Goal: Contribute content: Add original content to the website for others to see

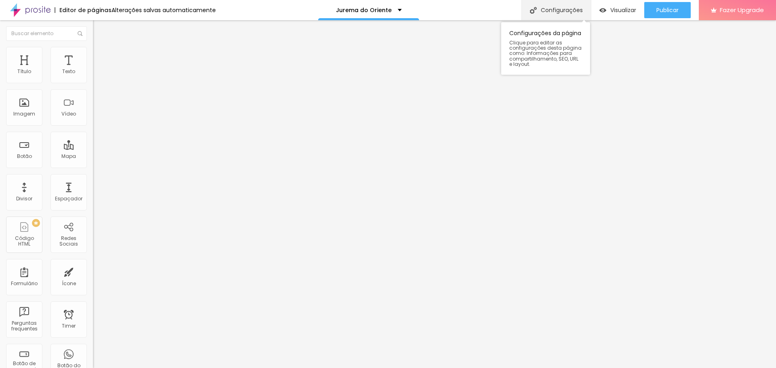
click at [556, 10] on div "Configurações" at bounding box center [557, 10] width 70 height 20
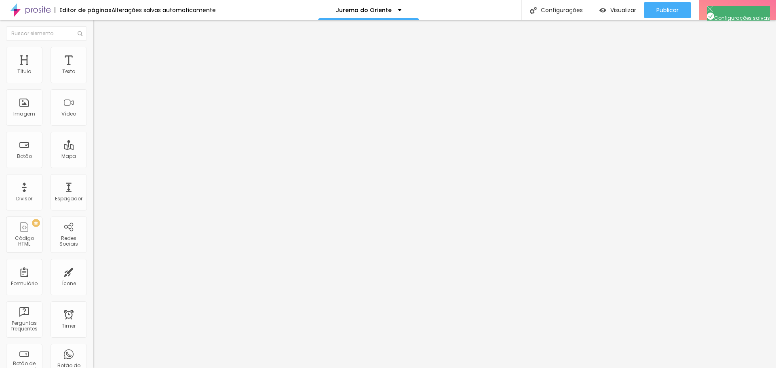
type input "Templo Socorrista Jurema do Oriente"
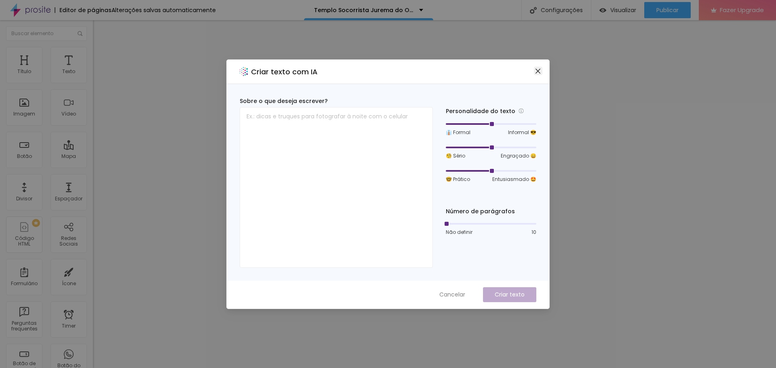
click at [536, 72] on icon "close" at bounding box center [538, 71] width 6 height 6
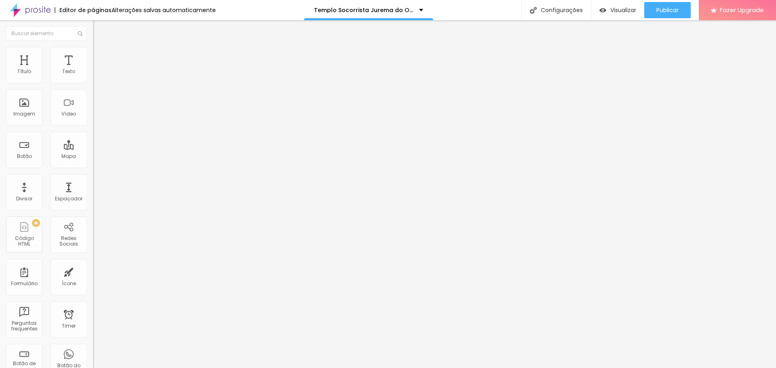
click at [93, 76] on input "text" at bounding box center [141, 72] width 97 height 8
drag, startPoint x: 10, startPoint y: 91, endPoint x: 91, endPoint y: 89, distance: 81.3
click at [93, 76] on input "text" at bounding box center [141, 72] width 97 height 8
paste input "https://www.instagram.com/reel/DOwI4tYkRo-/?utm_source=ig_web_copy_link&igsh=MW…"
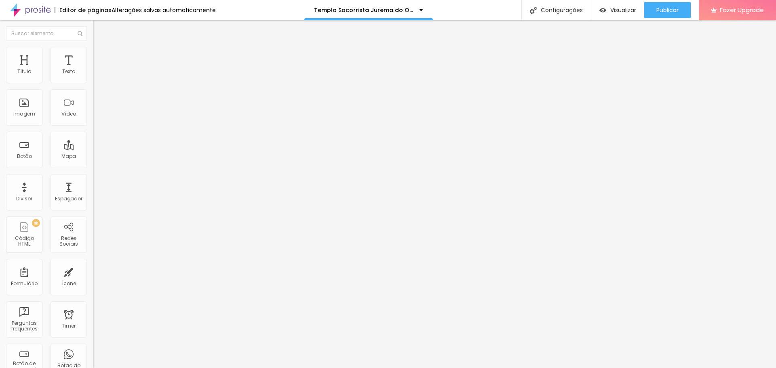
type input "https://www.instagram.com/reel/DOwI4tYkRo-/?utm_source=ig_web_copy_link&igsh=MW…"
paste input "youtube.com/shorts/u32TSLM71fk?si=F2tLYvaN5rPcdZ_G"
type input "https://youtube.com/shorts/u32TSLM71fk?si=F2tLYvaN5rPcdZ_G"
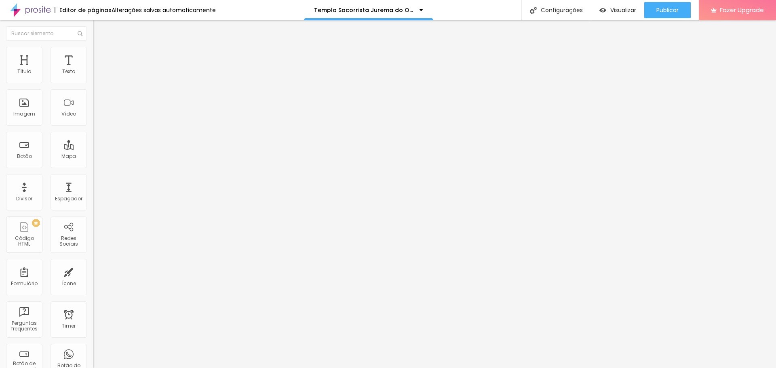
scroll to position [0, 0]
click at [93, 121] on span "4:3 Standard" at bounding box center [109, 117] width 33 height 7
click at [93, 147] on div "Vertical 2 9:16" at bounding box center [139, 144] width 93 height 5
click at [670, 11] on span "Publicar" at bounding box center [668, 10] width 22 height 6
click at [616, 8] on span "Visualizar" at bounding box center [616, 10] width 26 height 6
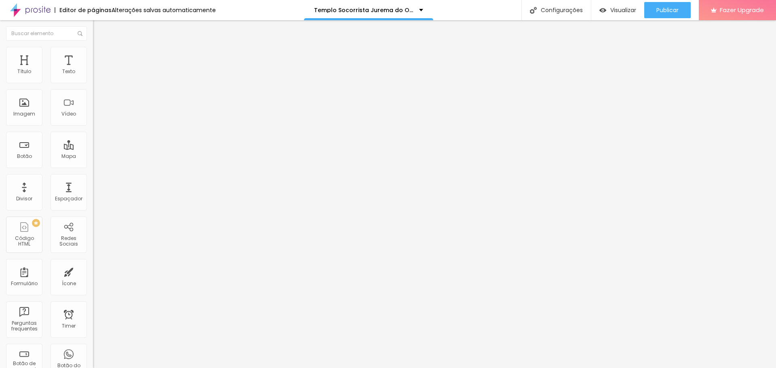
click at [93, 121] on span "4:3 Standard" at bounding box center [109, 117] width 33 height 7
click at [116, 148] on span "9:16" at bounding box center [120, 144] width 9 height 7
click at [93, 76] on input "text" at bounding box center [141, 72] width 97 height 8
paste input "https://youtube.com/shorts/u32TSLM71fk?si=F2tLYvaN5rPcdZ_G"
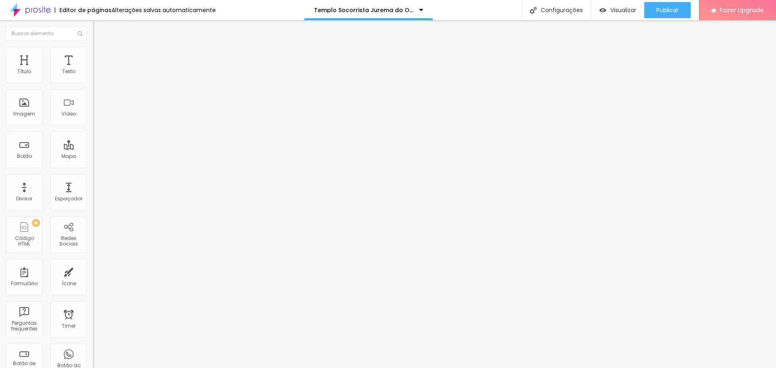
type input "https://youtube.com/shorts/u32TSLM71fk?si=F2tLYvaN5rPcdZ_G"
paste input "l9fZ4LMVvGw_aaa4"
type input "https://youtube.com/shorts/u32TSLM71fk?si=l9fZ4LMVvGw_aaa4"
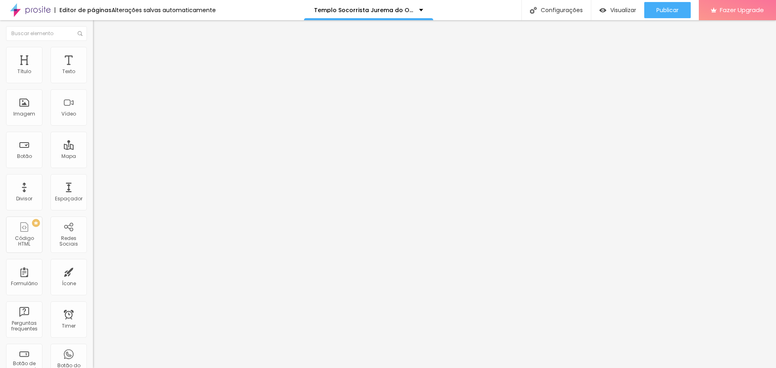
scroll to position [0, 85]
paste input "www.youtube.com/shorts/u32TSLM71fk"
type input "https://www.youtube.com/shorts/u32TSLM71fk"
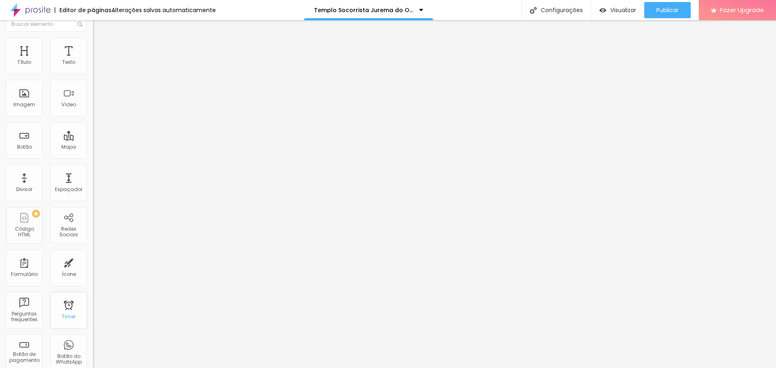
scroll to position [0, 0]
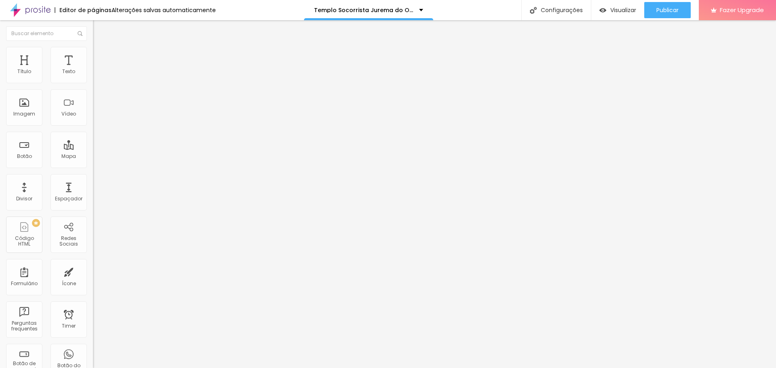
click at [93, 121] on span "4:3 Standard" at bounding box center [109, 117] width 33 height 7
click at [93, 148] on span "Vertical 2" at bounding box center [104, 144] width 23 height 7
click at [93, 50] on li "Estilo" at bounding box center [139, 51] width 93 height 8
drag, startPoint x: 80, startPoint y: 49, endPoint x: 65, endPoint y: 67, distance: 23.2
click at [93, 55] on li "Avançado" at bounding box center [139, 59] width 93 height 8
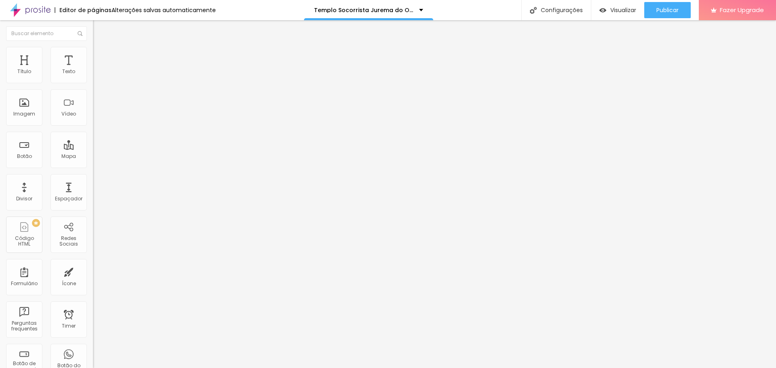
type input "4"
type input "2"
type input "1"
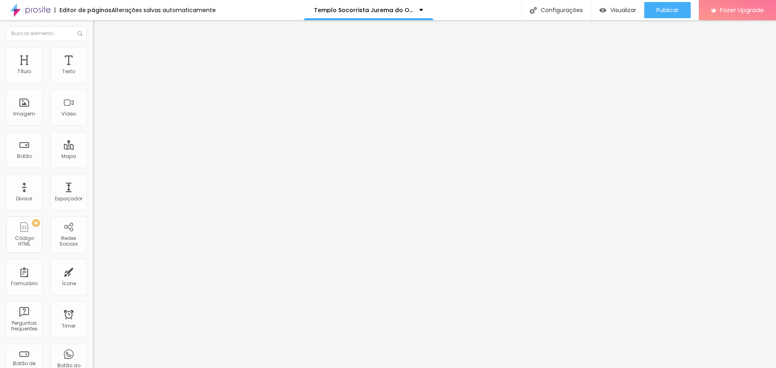
type input "1"
type input "0"
drag, startPoint x: 22, startPoint y: 80, endPoint x: 0, endPoint y: 82, distance: 21.6
type input "0"
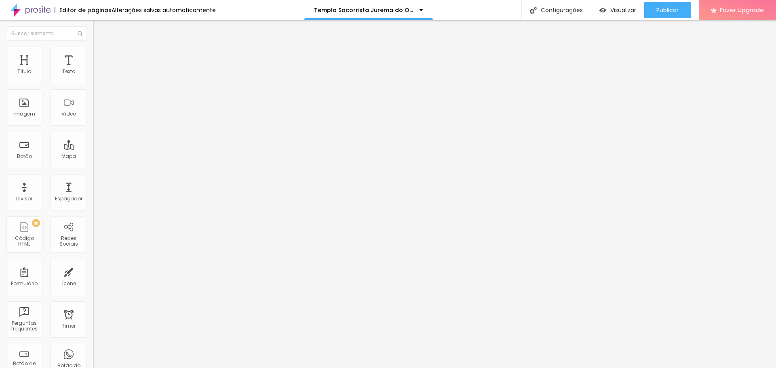
click at [93, 157] on input "range" at bounding box center [119, 160] width 52 height 6
type input "7"
type input "3"
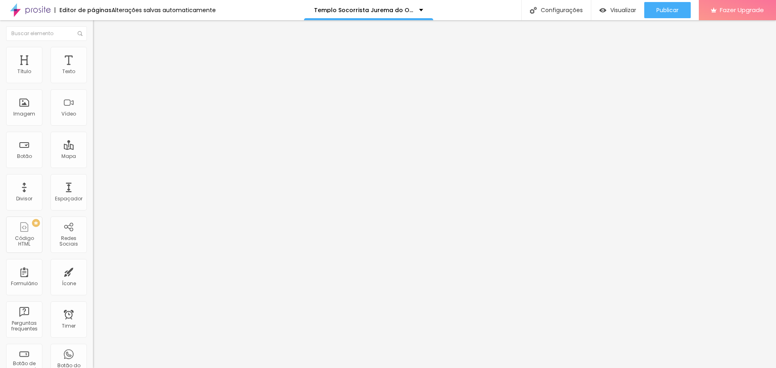
type input "0"
drag, startPoint x: 23, startPoint y: 94, endPoint x: 0, endPoint y: 97, distance: 23.3
type input "0"
click at [93, 271] on input "range" at bounding box center [119, 274] width 52 height 6
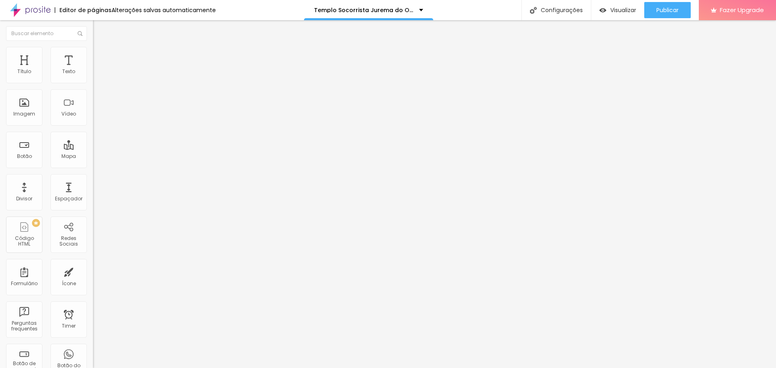
click at [93, 47] on li "Conteúdo" at bounding box center [139, 43] width 93 height 8
click at [93, 76] on input "text" at bounding box center [141, 72] width 97 height 8
paste input "https://www.youtube.com/shorts/u32TSLM71fk"
type input "https://www.youtube.com/shorts/u32TSLM71fk"
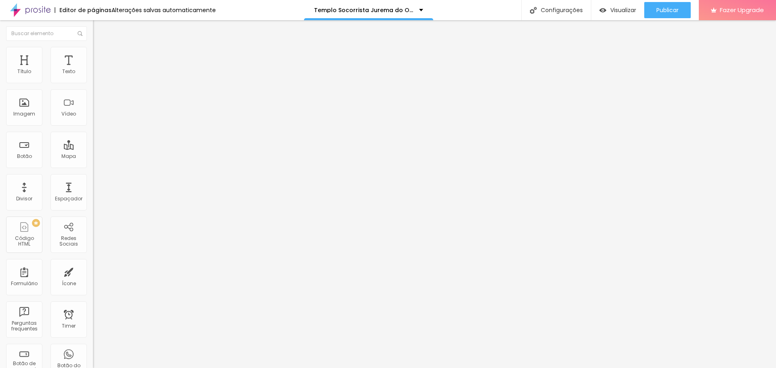
scroll to position [0, 0]
click at [93, 152] on div at bounding box center [139, 152] width 93 height 0
click at [93, 76] on input "https://www.youtube.com/shorts/u32TSLM71fk" at bounding box center [141, 72] width 97 height 8
paste input "youtube.com/shorts/u32TSLM71fk?si=CJhfUGb_SKpAsKIc"
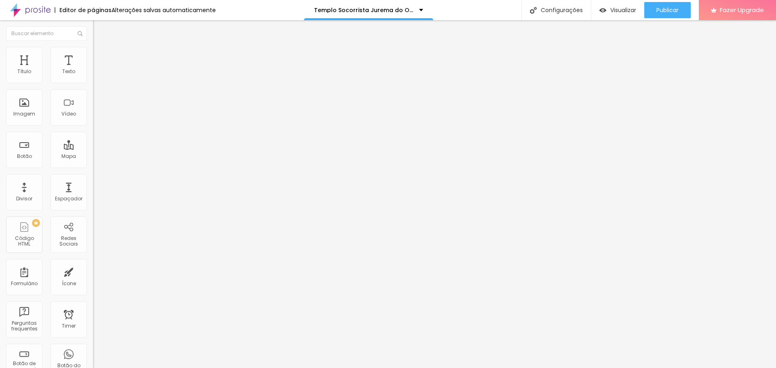
scroll to position [0, 83]
type input "https://youtube.com/shorts/u32TSLM71fk?si=CJhfUGb_SKpAsKIc"
click at [93, 152] on div at bounding box center [139, 152] width 93 height 0
click at [93, 121] on span "9:16 Vertical 2" at bounding box center [109, 117] width 33 height 7
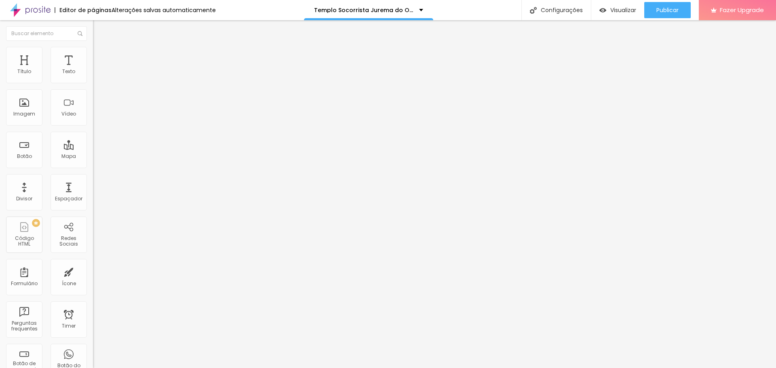
click at [93, 125] on div "Ultrawide 21:9" at bounding box center [139, 122] width 93 height 5
click at [93, 121] on span "21:9 Ultrawide" at bounding box center [109, 117] width 33 height 7
click at [114, 143] on span "3:4" at bounding box center [117, 139] width 7 height 7
click at [116, 148] on span "9:16" at bounding box center [120, 144] width 9 height 7
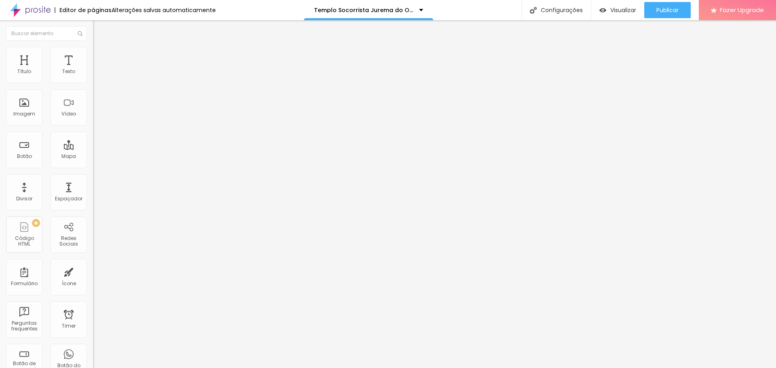
scroll to position [0, 83]
paste input "Blyow7ZH2p4?si=LwBw-4j_CjEcjWCT"
paste input ".be/PVfy-AQovFc?si=MU9arYtOntkHmz7H"
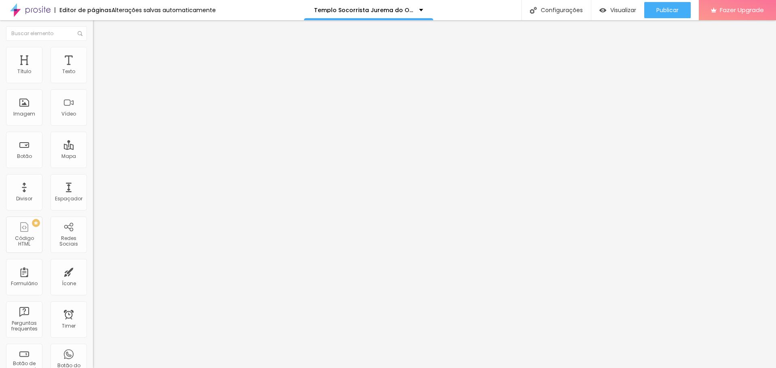
type input "h"
click at [93, 76] on input "text" at bounding box center [141, 72] width 97 height 8
paste input "https://youtube.com/shorts/u32TSLM71fk?si=7knuHnKnKN1djpEg"
paste input "vimeo.com/1124817673?share=copy"
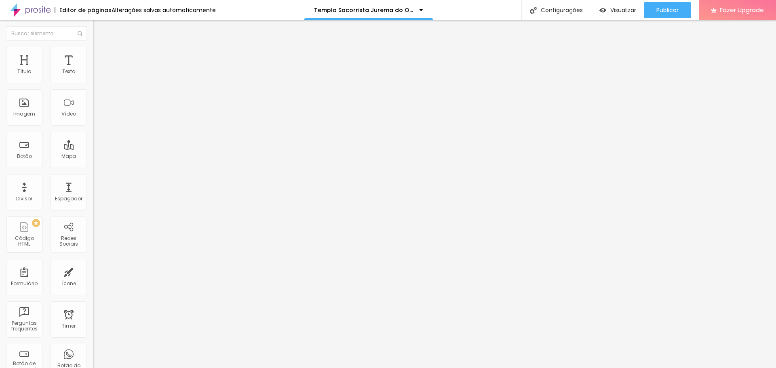
scroll to position [0, 32]
type input "https://vimeo.com/1124817673?share=copy"
paste input "fl=pl&fe=sh"
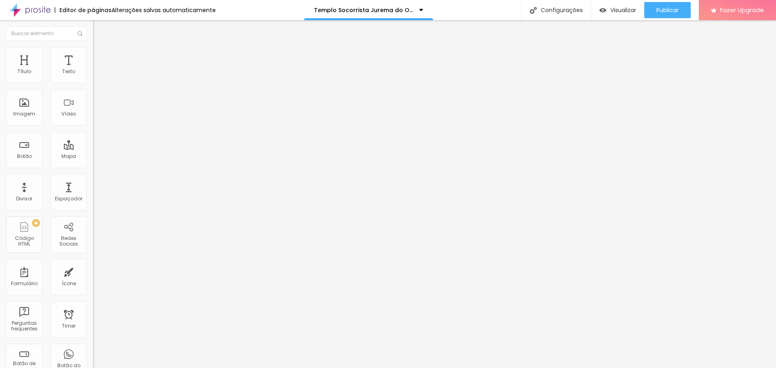
scroll to position [0, 31]
type input "https://vimeo.com/1124817673?fl=pl&fe=sh"
paste input "[DOMAIN_NAME][URL]"
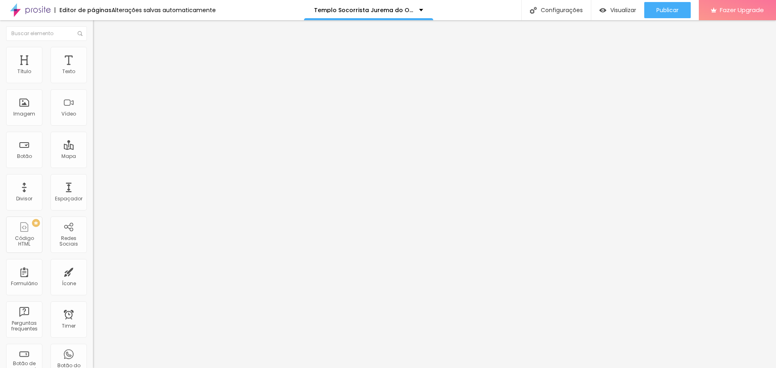
scroll to position [0, 82]
paste input "[DOMAIN_NAME][URL]"
type input "[URL][DOMAIN_NAME]"
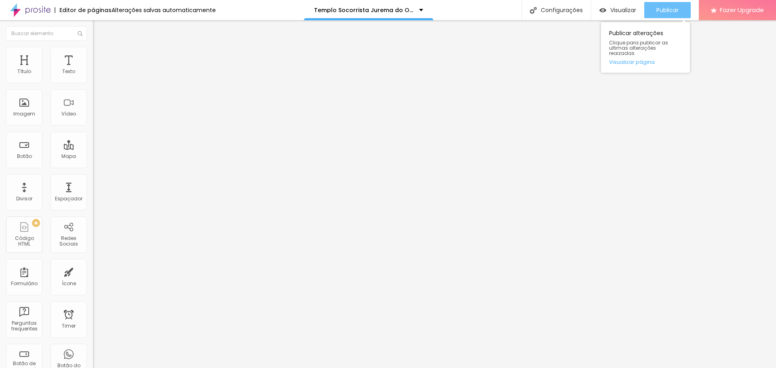
click at [671, 8] on span "Publicar" at bounding box center [668, 10] width 22 height 6
click at [625, 9] on span "Visualizar" at bounding box center [624, 10] width 26 height 6
click at [668, 13] on span "Publicar" at bounding box center [668, 10] width 22 height 6
click at [667, 7] on span "Publicar" at bounding box center [668, 10] width 22 height 6
click at [680, 7] on button "Publicar" at bounding box center [668, 10] width 47 height 16
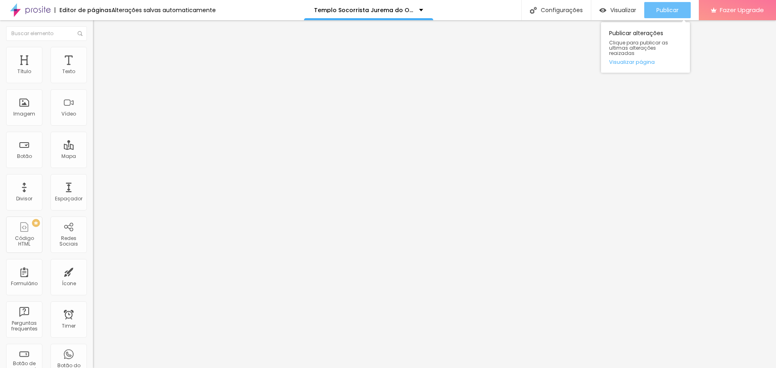
click at [663, 8] on span "Publicar" at bounding box center [668, 10] width 22 height 6
click at [653, 10] on button "Publicar" at bounding box center [668, 10] width 47 height 16
click at [667, 14] on div "Publicar" at bounding box center [668, 10] width 22 height 16
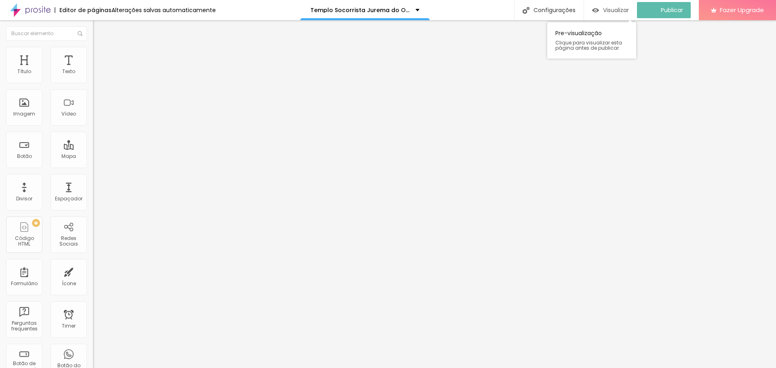
click at [624, 11] on span "Visualizar" at bounding box center [616, 10] width 26 height 6
click at [96, 75] on icon "button" at bounding box center [98, 72] width 5 height 5
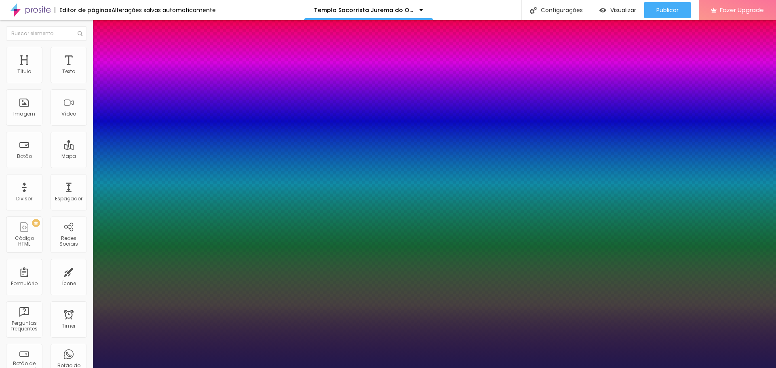
type input "1"
type input "17"
type input "1"
type input "18"
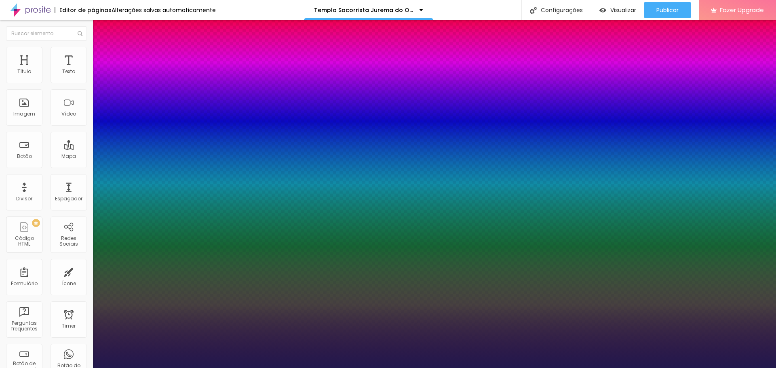
type input "18"
type input "1"
type input "19"
type input "1"
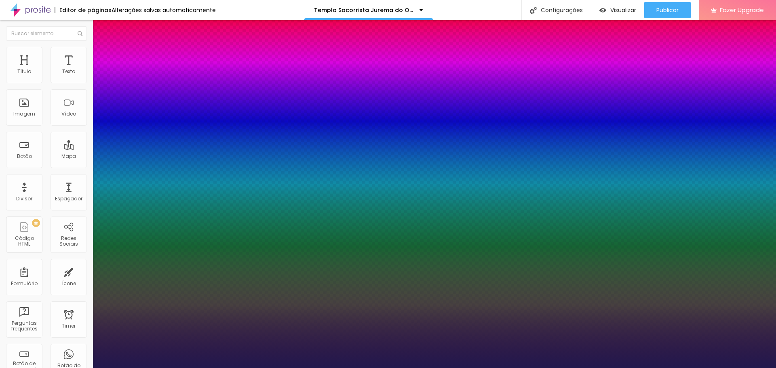
type input "20"
type input "1"
type input "20"
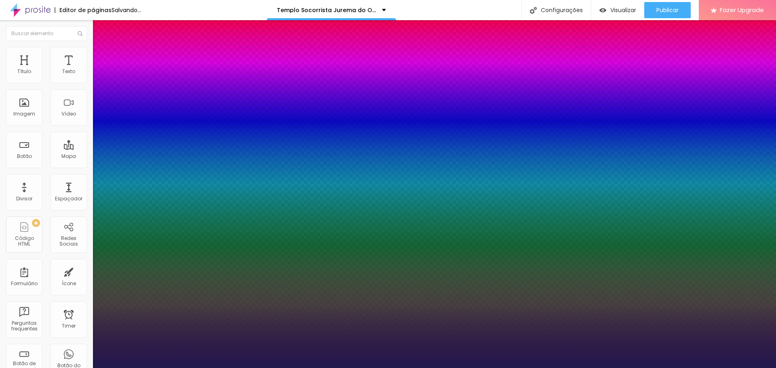
type input "1"
click at [684, 368] on div at bounding box center [388, 368] width 776 height 0
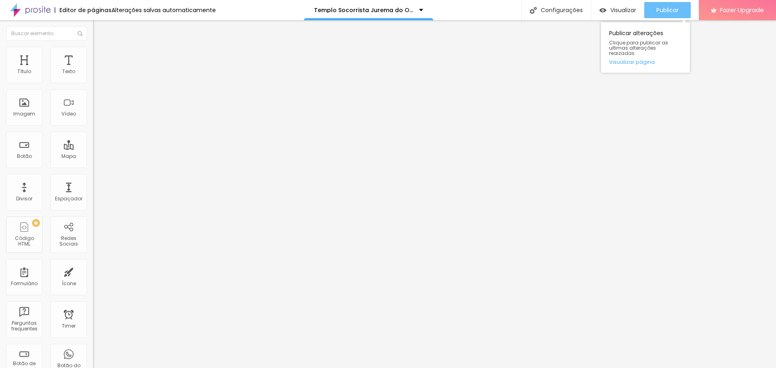
click at [666, 11] on span "Publicar" at bounding box center [668, 10] width 22 height 6
click at [664, 8] on span "Publicar" at bounding box center [668, 10] width 22 height 6
click at [96, 75] on icon "button" at bounding box center [98, 72] width 5 height 5
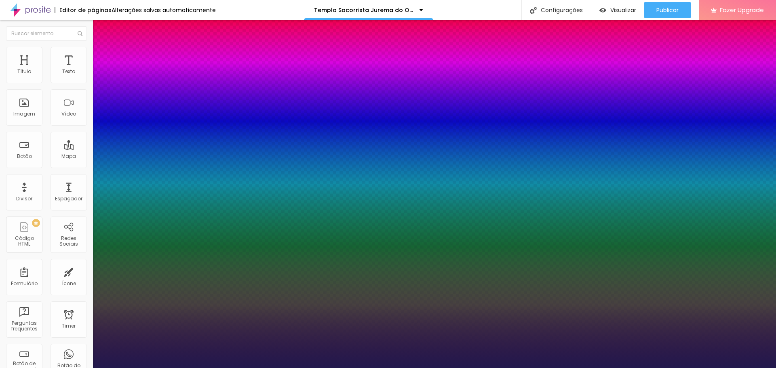
type input "1"
type input "18"
type input "1"
type input "18"
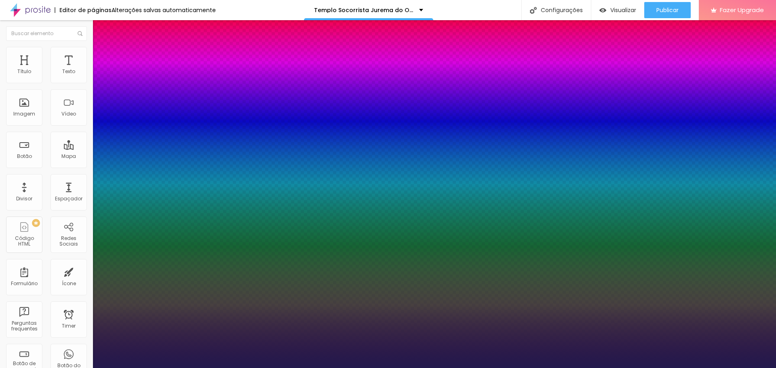
drag, startPoint x: 689, startPoint y: 154, endPoint x: 693, endPoint y: 155, distance: 4.7
click at [693, 368] on div at bounding box center [388, 368] width 776 height 0
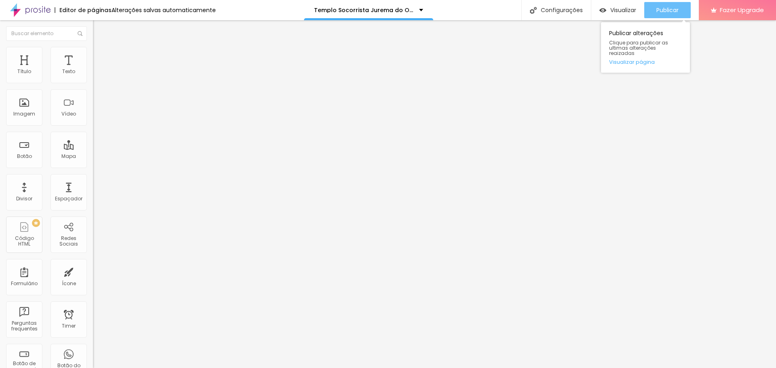
click at [668, 12] on span "Publicar" at bounding box center [668, 10] width 22 height 6
paste input "21506?share=copy"
type input "https://vimeo.com/1124821506?share=copy"
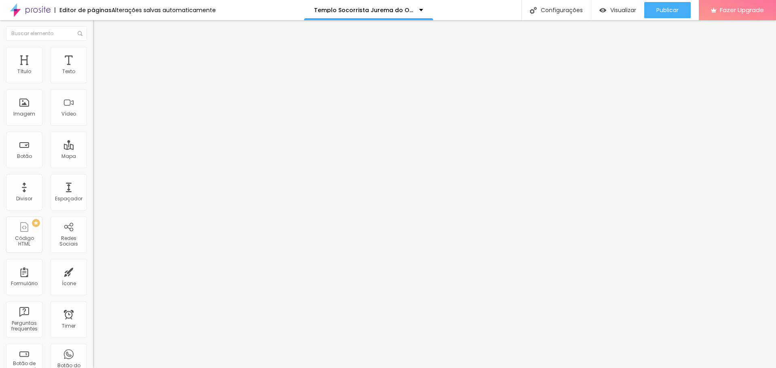
scroll to position [0, 0]
click at [677, 11] on span "Publicar" at bounding box center [668, 10] width 22 height 6
paste input "307"
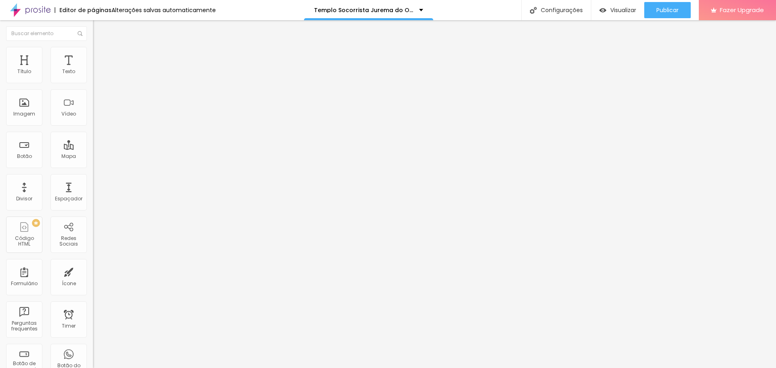
type input "[URL][DOMAIN_NAME]"
click at [668, 11] on span "Publicar" at bounding box center [668, 10] width 22 height 6
click at [675, 11] on span "Publicar" at bounding box center [668, 10] width 22 height 6
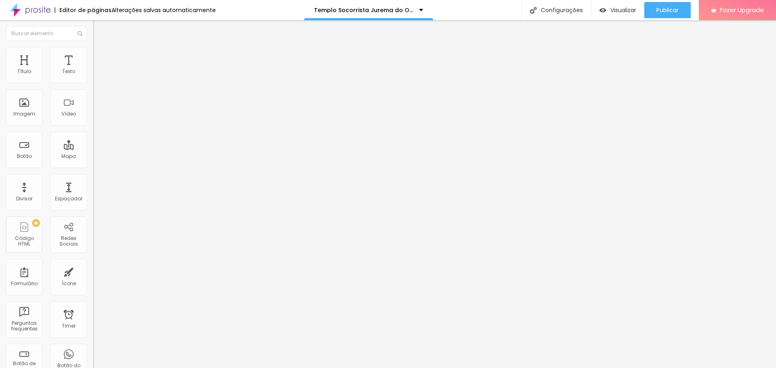
scroll to position [0, 34]
paste input "828"
type input "[URL][DOMAIN_NAME]"
click at [675, 10] on span "Publicar" at bounding box center [668, 10] width 22 height 6
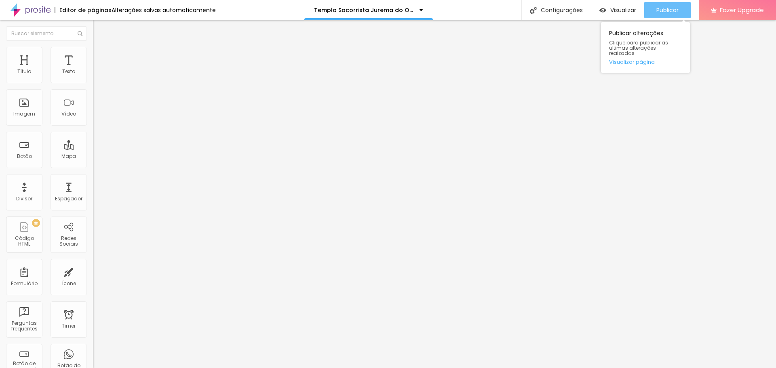
click at [670, 11] on span "Publicar" at bounding box center [668, 10] width 22 height 6
